Goal: Check status: Check status

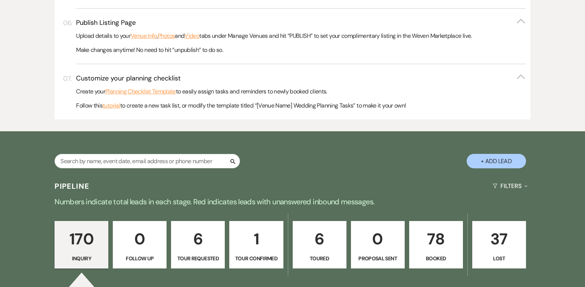
scroll to position [400, 0]
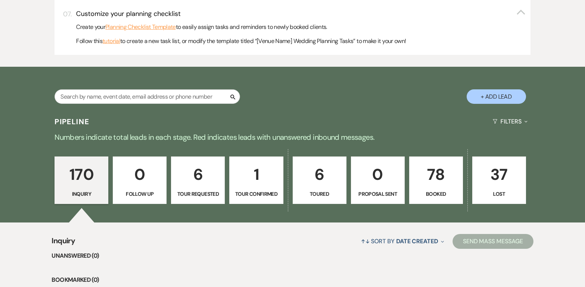
click at [437, 169] on p "78" at bounding box center [436, 174] width 44 height 25
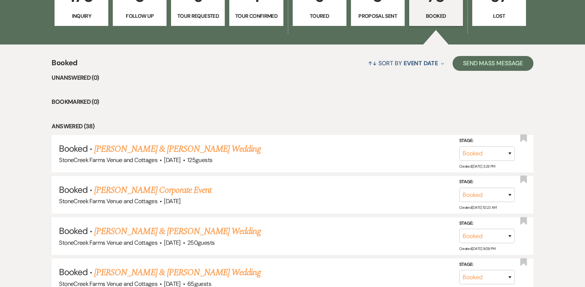
scroll to position [628, 0]
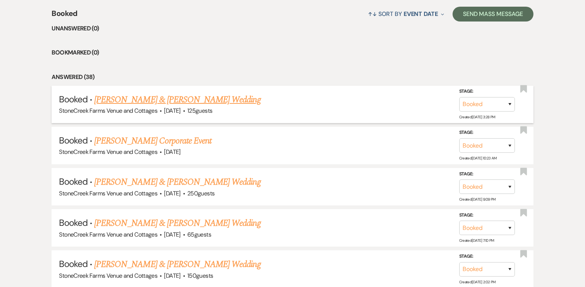
click at [118, 97] on link "[PERSON_NAME] & [PERSON_NAME] Wedding" at bounding box center [177, 99] width 166 height 13
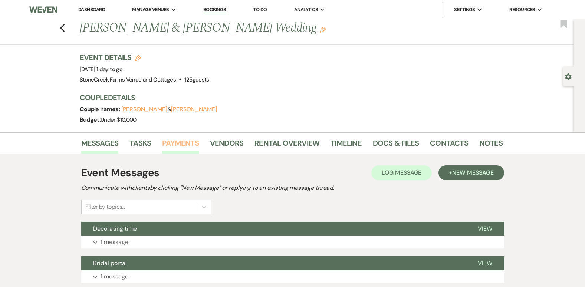
click at [183, 143] on link "Payments" at bounding box center [180, 145] width 37 height 16
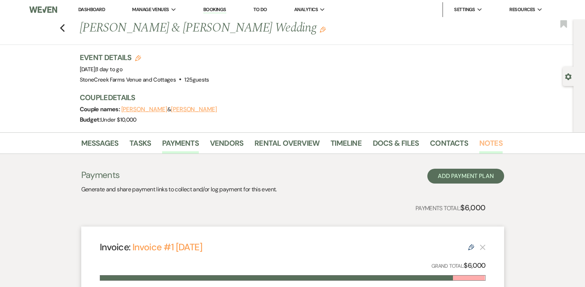
click at [488, 140] on link "Notes" at bounding box center [490, 145] width 23 height 16
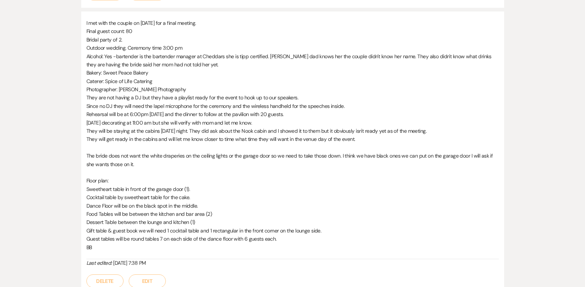
scroll to position [272, 0]
